Goal: Task Accomplishment & Management: Complete application form

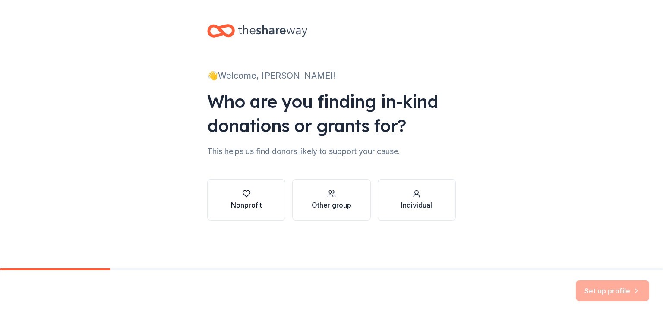
click at [257, 199] on div "Nonprofit" at bounding box center [246, 200] width 31 height 21
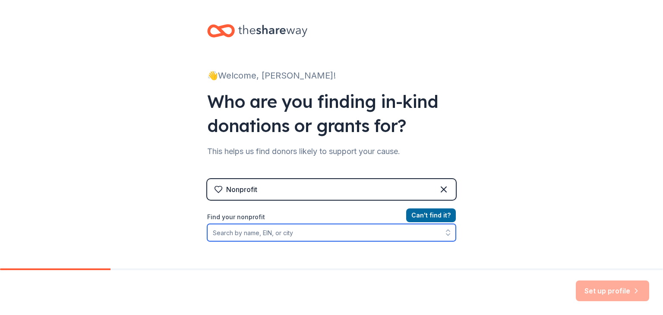
click at [238, 230] on input "Find your nonprofit" at bounding box center [331, 232] width 249 height 17
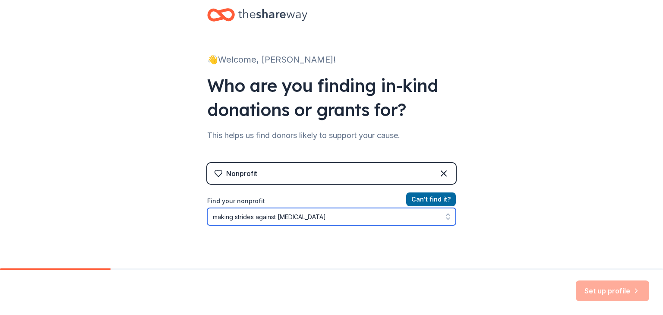
click at [444, 217] on icon "button" at bounding box center [448, 217] width 9 height 9
click at [370, 218] on input "making strides against [MEDICAL_DATA]" at bounding box center [331, 216] width 249 height 17
drag, startPoint x: 370, startPoint y: 218, endPoint x: 149, endPoint y: 209, distance: 221.8
click at [149, 209] on div "👋 Welcome, [PERSON_NAME]! Who are you finding in-kind donations or grants for? …" at bounding box center [331, 168] width 663 height 369
type input "american [MEDICAL_DATA] society"
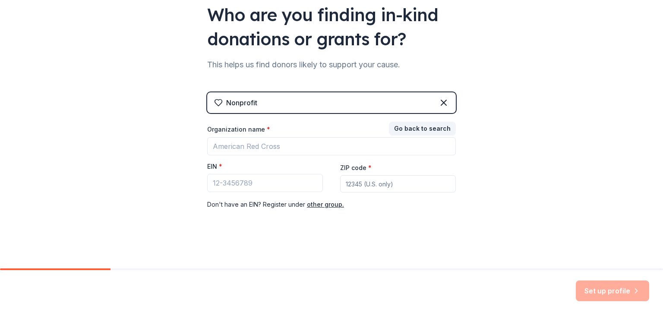
scroll to position [87, 0]
click at [346, 186] on input "ZIP code *" at bounding box center [398, 183] width 116 height 17
type input "27513"
click at [228, 188] on input "EIN *" at bounding box center [265, 183] width 116 height 18
click at [327, 207] on button "other group." at bounding box center [325, 205] width 37 height 10
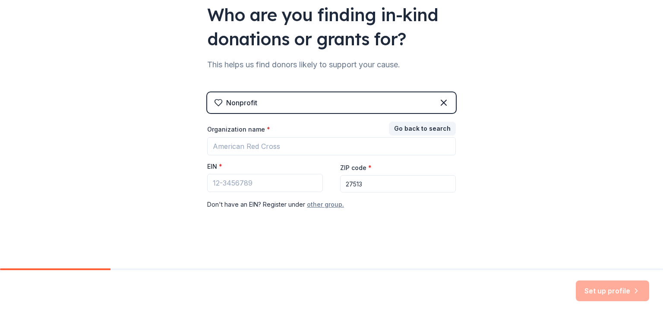
scroll to position [68, 0]
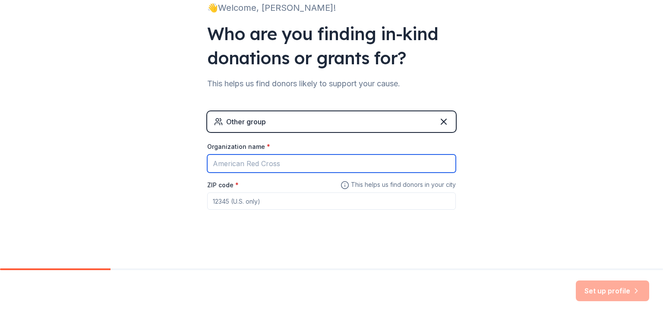
drag, startPoint x: 281, startPoint y: 160, endPoint x: 130, endPoint y: 171, distance: 152.0
click at [130, 171] on div "👋 Welcome, [PERSON_NAME]! Who are you finding in-kind donations or grants for? …" at bounding box center [331, 100] width 663 height 336
type input "American [MEDICAL_DATA] Society"
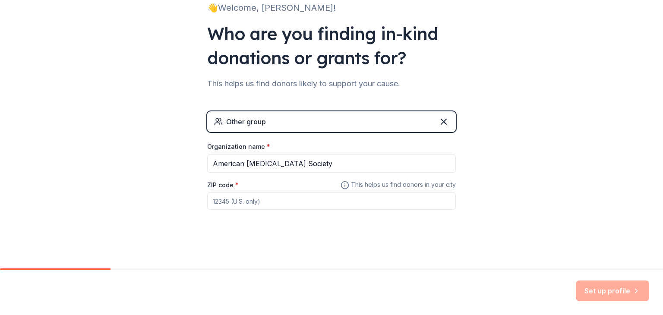
click at [223, 203] on input "ZIP code *" at bounding box center [331, 201] width 249 height 17
click at [434, 206] on input "27606" at bounding box center [331, 201] width 249 height 17
type input "27606"
click at [340, 200] on input "27606" at bounding box center [331, 201] width 249 height 17
click at [313, 206] on input "27606" at bounding box center [331, 201] width 249 height 17
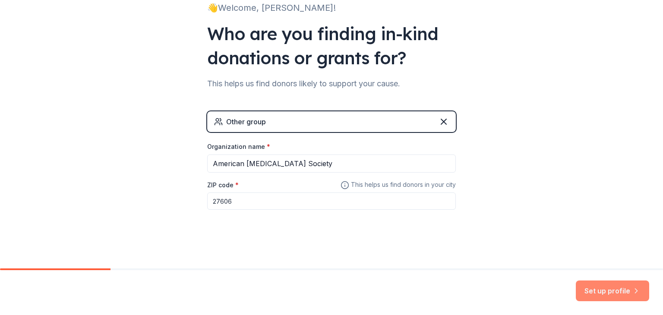
click at [604, 294] on button "Set up profile" at bounding box center [612, 291] width 73 height 21
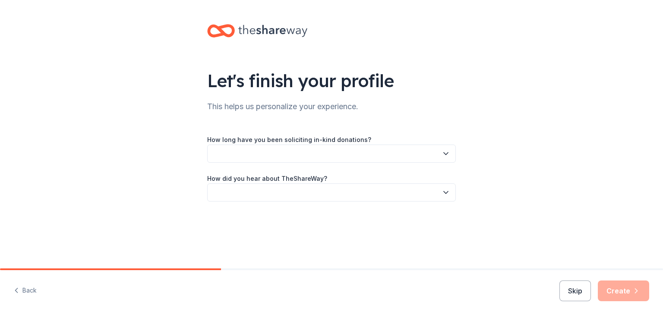
click at [445, 152] on icon "button" at bounding box center [446, 153] width 9 height 9
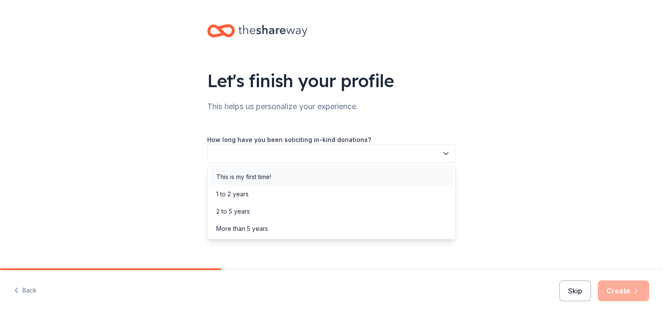
click at [302, 178] on div "This is my first time!" at bounding box center [331, 176] width 244 height 17
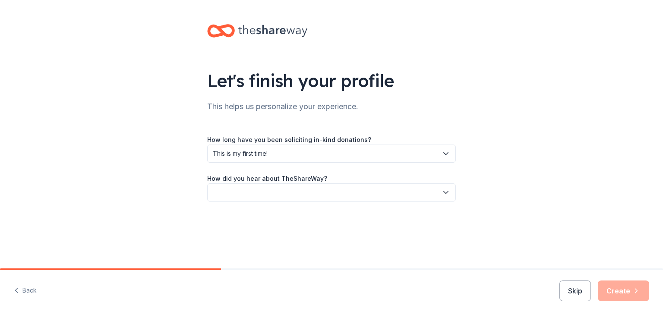
click at [449, 189] on icon "button" at bounding box center [446, 192] width 9 height 9
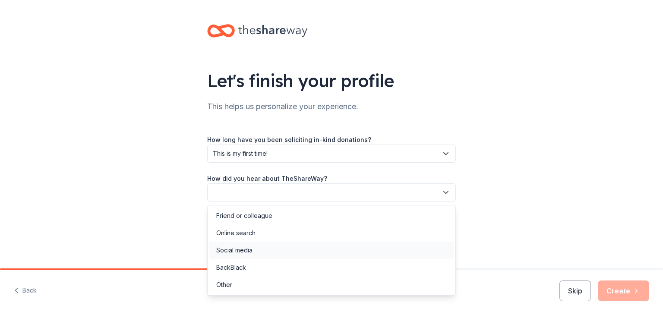
click at [267, 246] on div "Social media" at bounding box center [331, 250] width 244 height 17
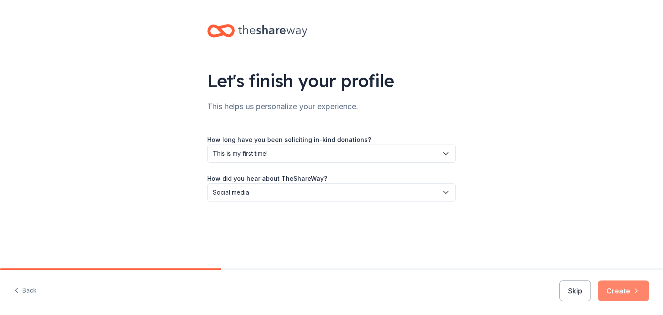
click at [620, 289] on button "Create" at bounding box center [623, 291] width 51 height 21
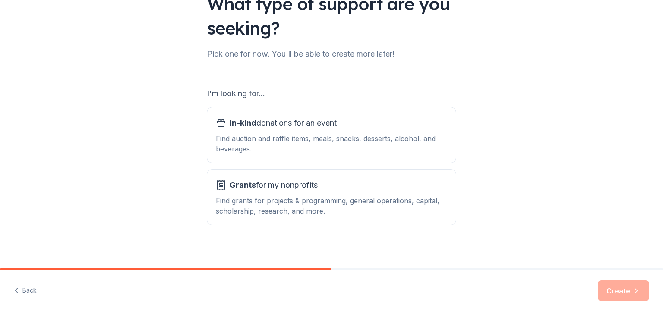
scroll to position [80, 0]
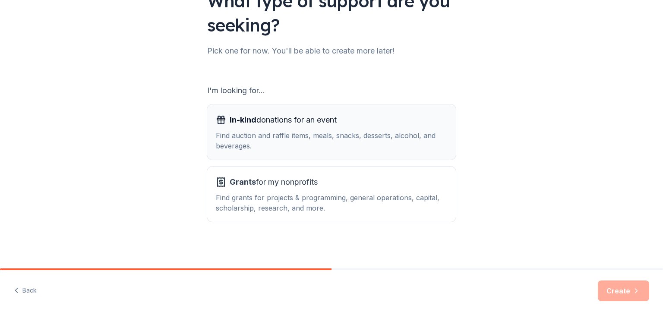
click at [264, 133] on div "Find auction and raffle items, meals, snacks, desserts, alcohol, and beverages." at bounding box center [332, 140] width 232 height 21
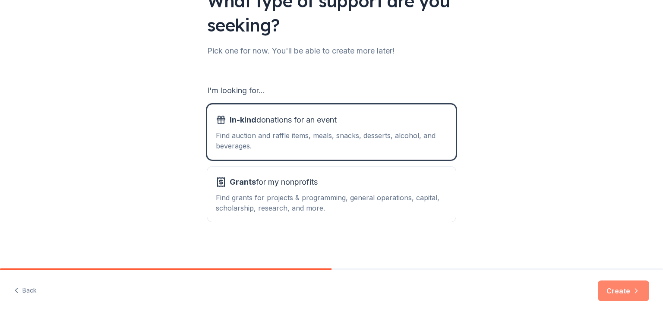
click at [625, 291] on button "Create" at bounding box center [623, 291] width 51 height 21
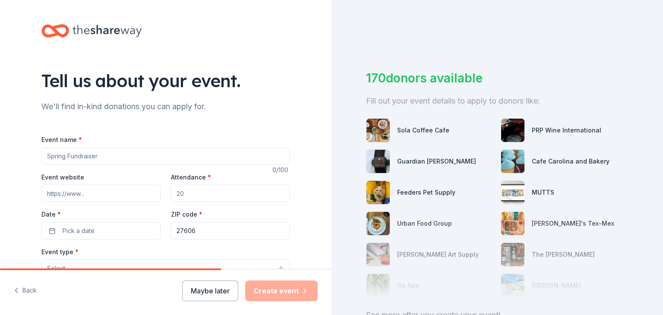
click at [82, 154] on input "Event name *" at bounding box center [165, 156] width 249 height 17
type input "Making Strides Against [MEDICAL_DATA]"
click at [114, 194] on input "Event website" at bounding box center [100, 193] width 119 height 17
paste input "[URL][DOMAIN_NAME]"
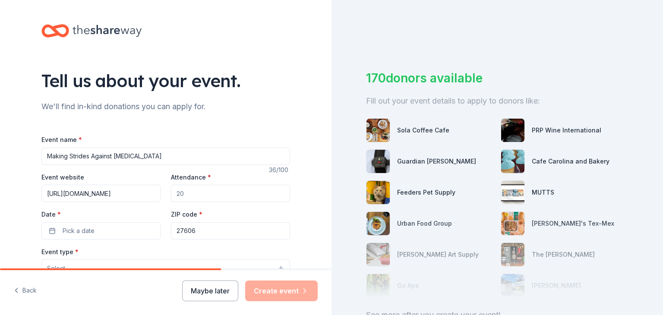
type input "[URL][DOMAIN_NAME]"
click at [177, 197] on input "Attendance *" at bounding box center [230, 193] width 119 height 17
type input "5000"
click at [135, 237] on button "Pick a date" at bounding box center [100, 230] width 119 height 17
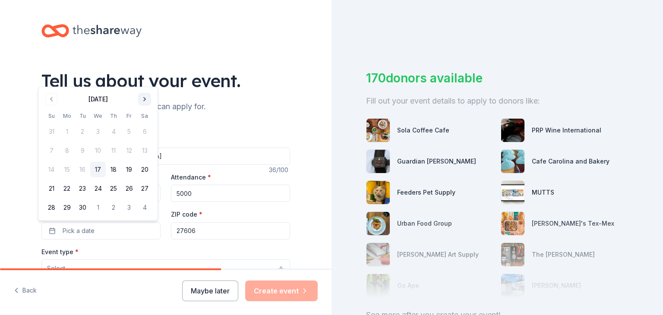
click at [147, 99] on button "Go to next month" at bounding box center [145, 99] width 12 height 12
click at [139, 189] on button "25" at bounding box center [145, 189] width 16 height 16
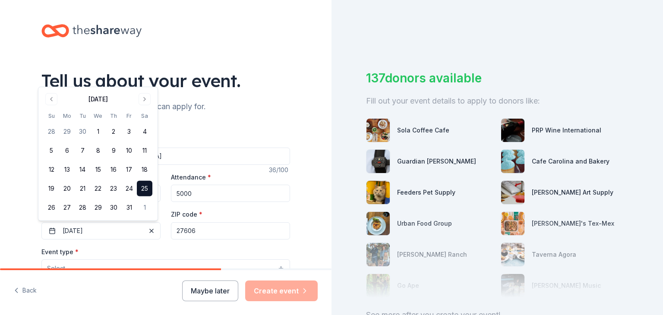
click at [220, 236] on input "27606" at bounding box center [230, 230] width 119 height 17
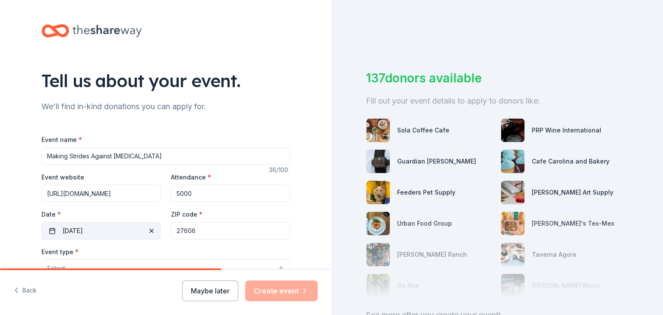
drag, startPoint x: 223, startPoint y: 232, endPoint x: 48, endPoint y: 236, distance: 175.9
click at [68, 236] on div "Event website [URL][DOMAIN_NAME] Attendance * 5000 Date * [DATE] ZIP code * 276…" at bounding box center [165, 206] width 249 height 68
paste input "12"
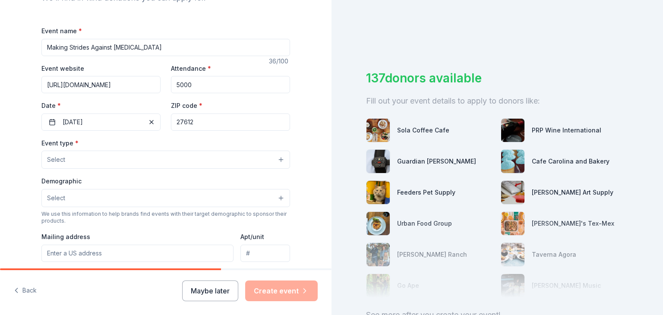
scroll to position [130, 0]
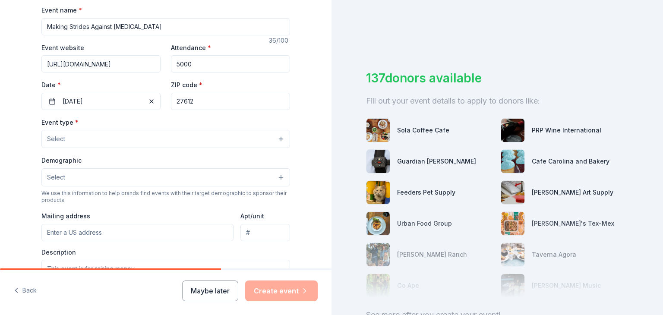
type input "27612"
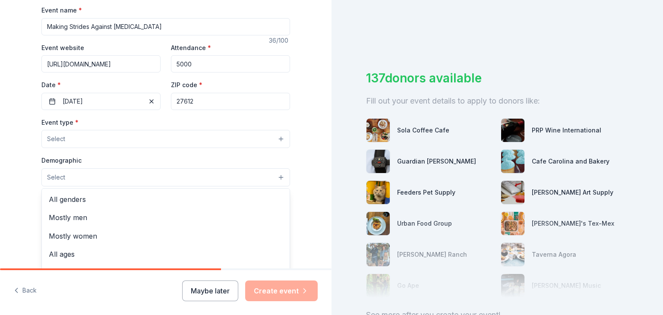
click at [279, 177] on button "Select" at bounding box center [165, 177] width 249 height 18
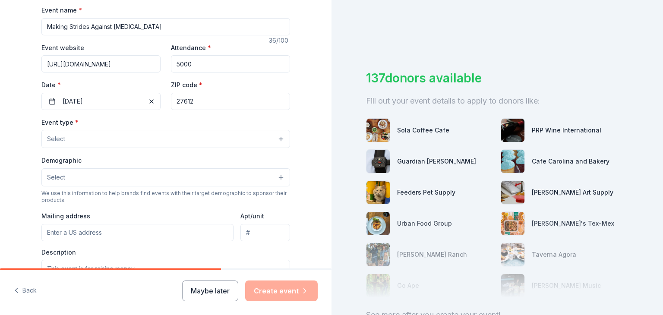
click at [279, 177] on button "Select" at bounding box center [165, 177] width 249 height 18
click at [276, 139] on button "Select" at bounding box center [165, 139] width 249 height 18
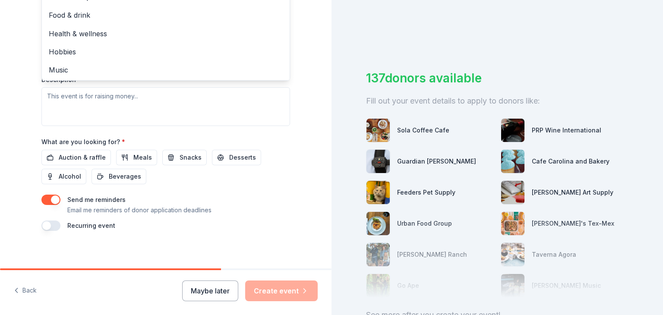
scroll to position [0, 0]
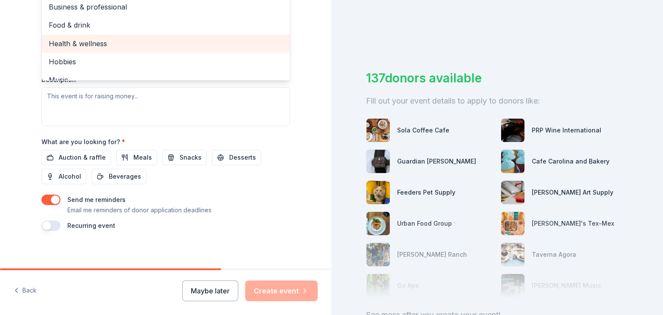
click at [81, 46] on span "Health & wellness" at bounding box center [166, 43] width 234 height 11
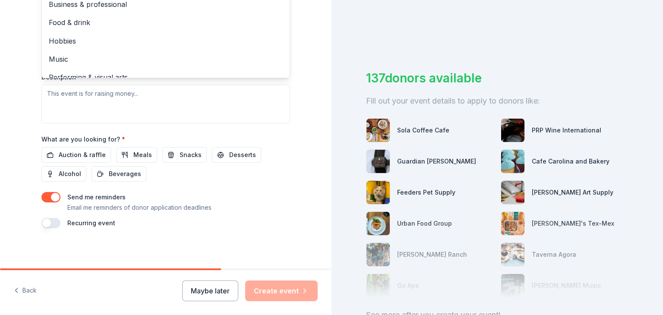
scroll to position [307, 0]
click at [240, 108] on div "Event type * Health & wellness Fundraiser Business & professional Food & drink …" at bounding box center [165, 31] width 249 height 183
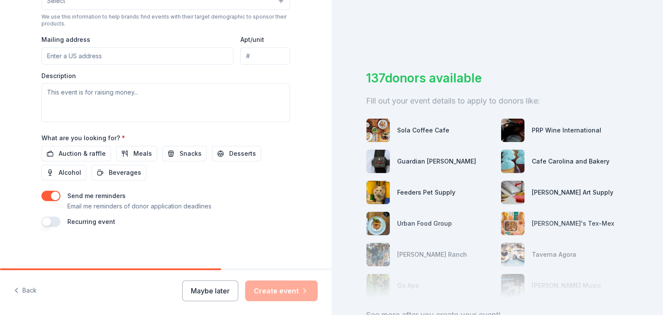
scroll to position [135, 0]
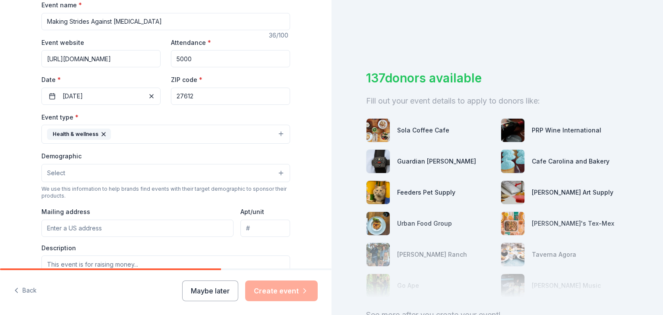
click at [279, 170] on button "Select" at bounding box center [165, 173] width 249 height 18
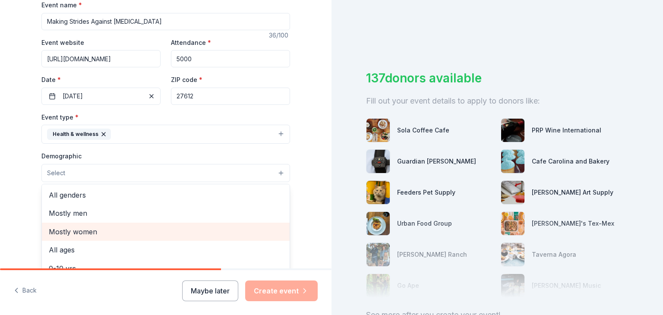
click at [76, 232] on span "Mostly women" at bounding box center [166, 231] width 234 height 11
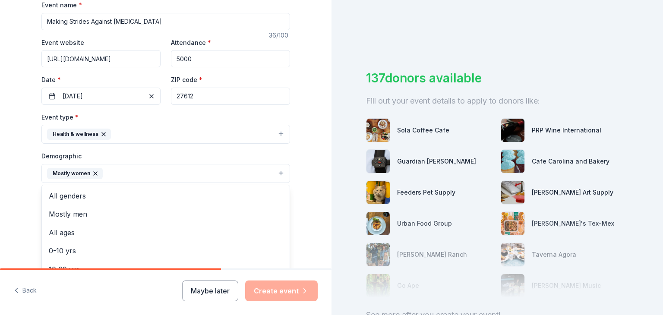
click at [308, 194] on div "Tell us about your event. We'll find in-kind donations you can apply for. Event…" at bounding box center [166, 153] width 332 height 577
click at [278, 173] on button "Mostly women" at bounding box center [165, 173] width 249 height 19
click at [312, 151] on div "Tell us about your event. We'll find in-kind donations you can apply for. Event…" at bounding box center [166, 153] width 332 height 577
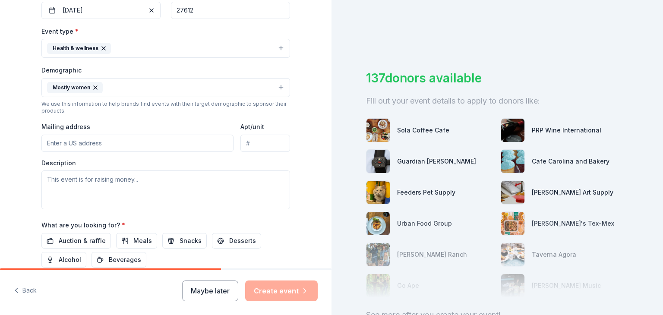
scroll to position [221, 0]
click at [172, 184] on textarea at bounding box center [165, 189] width 249 height 39
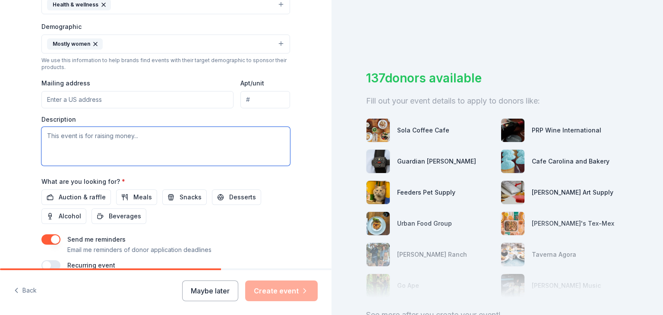
scroll to position [308, 0]
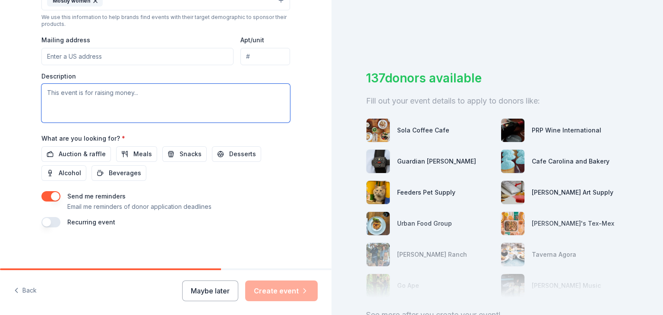
click at [158, 96] on textarea at bounding box center [165, 103] width 249 height 39
paste textarea "The American [MEDICAL_DATA] Society Making Strides Against [MEDICAL_DATA] is a …"
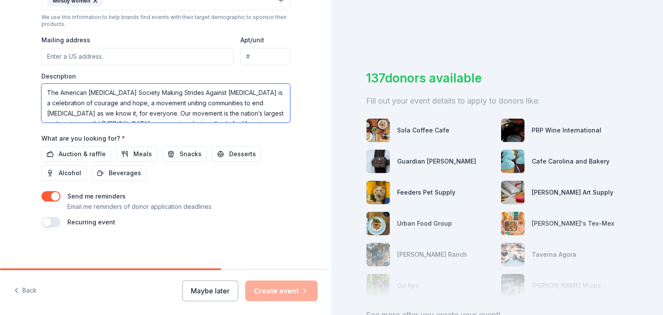
scroll to position [26, 0]
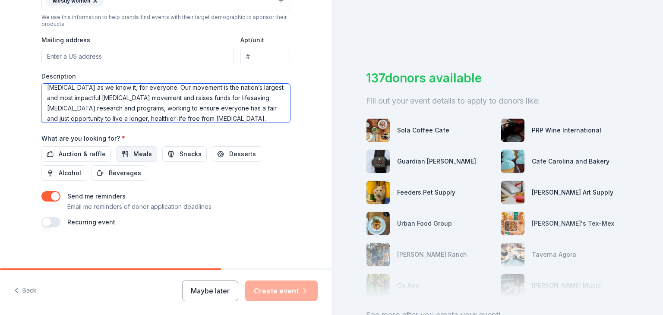
type textarea "The American [MEDICAL_DATA] Society Making Strides Against [MEDICAL_DATA] is a …"
click at [133, 156] on span "Meals" at bounding box center [142, 154] width 19 height 10
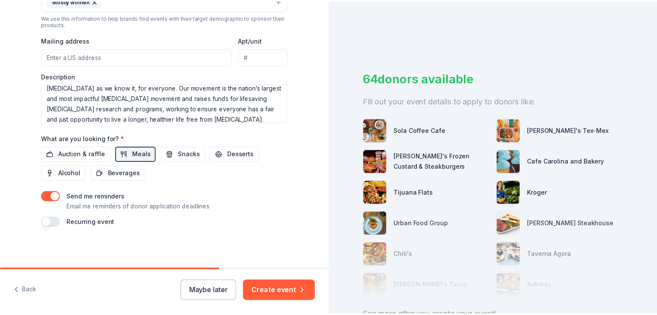
scroll to position [43, 0]
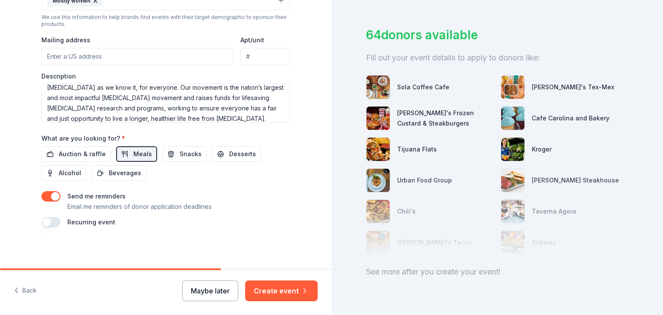
click at [206, 292] on button "Maybe later" at bounding box center [210, 291] width 56 height 21
